Goal: Navigation & Orientation: Find specific page/section

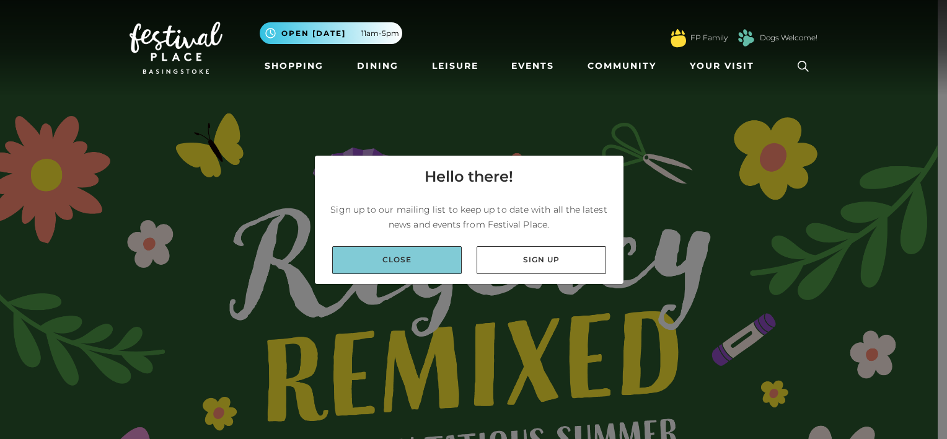
click at [399, 258] on link "Close" at bounding box center [397, 260] width 130 height 28
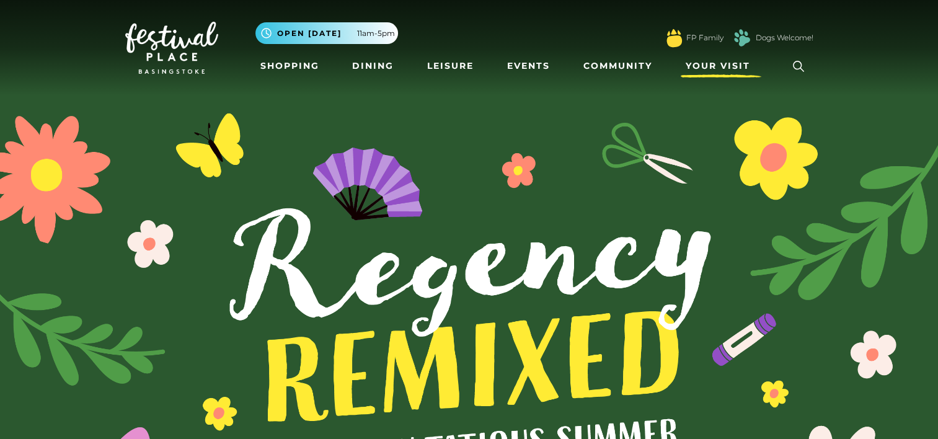
click at [717, 76] on link "Your Visit" at bounding box center [721, 66] width 81 height 23
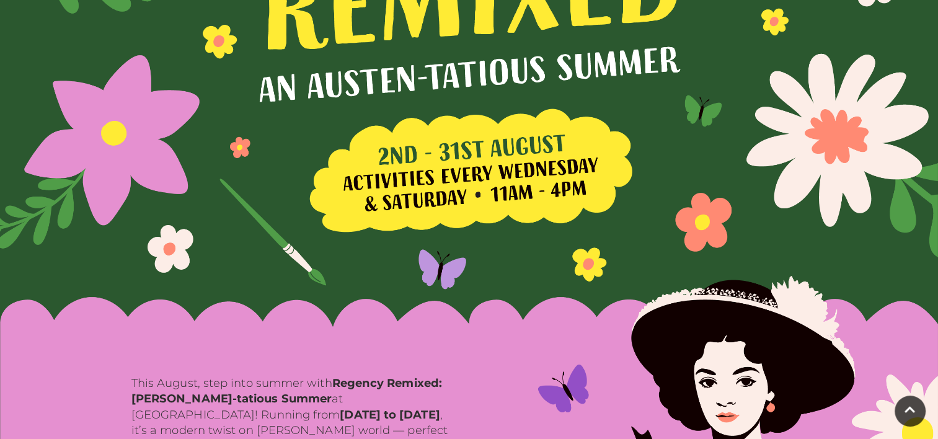
scroll to position [384, 0]
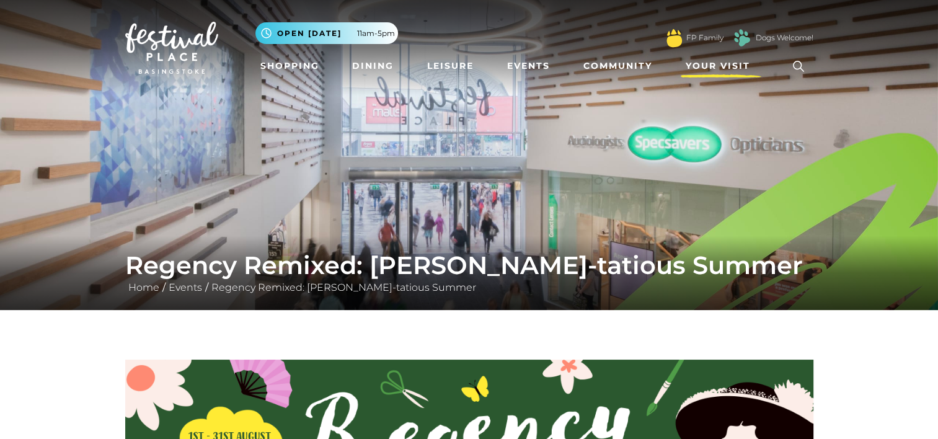
click at [729, 76] on link "Your Visit" at bounding box center [721, 66] width 81 height 23
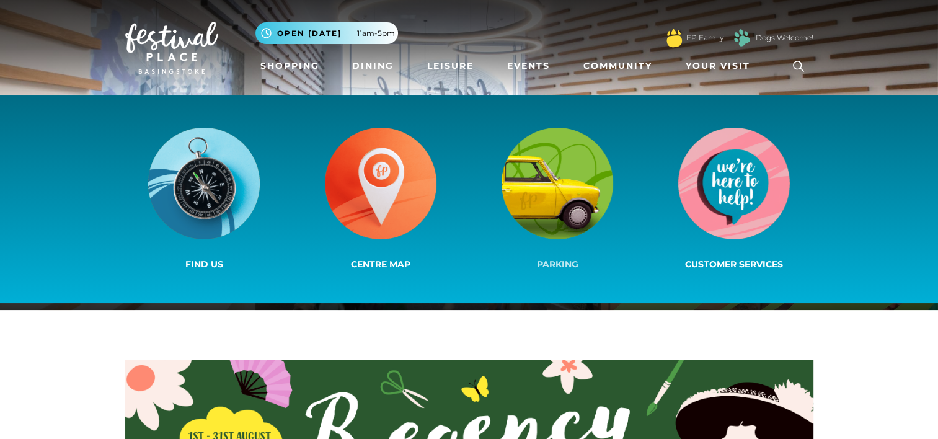
click at [555, 217] on img at bounding box center [558, 184] width 112 height 112
